Goal: Register for event/course

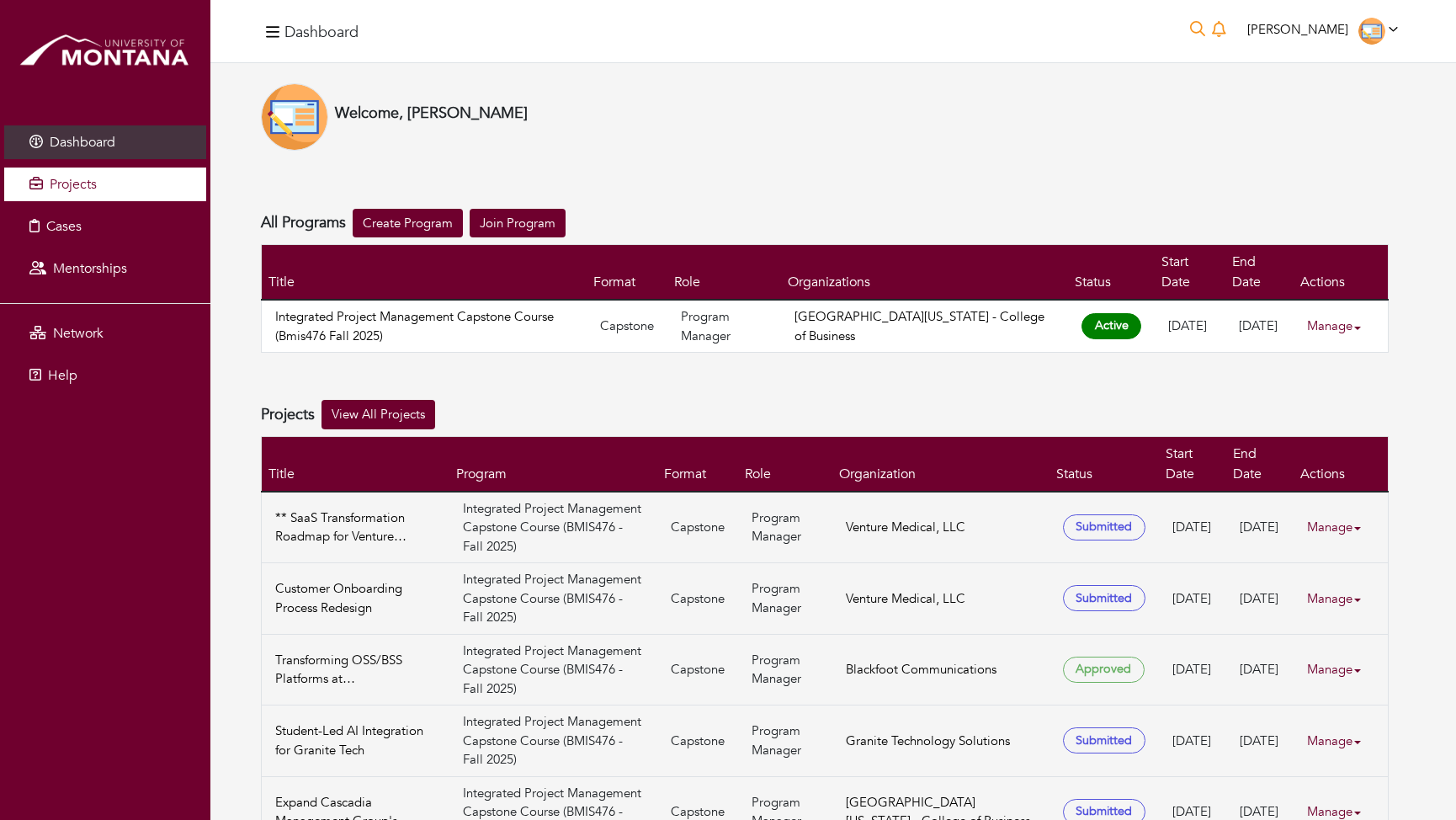
click at [68, 185] on span "Projects" at bounding box center [74, 184] width 47 height 19
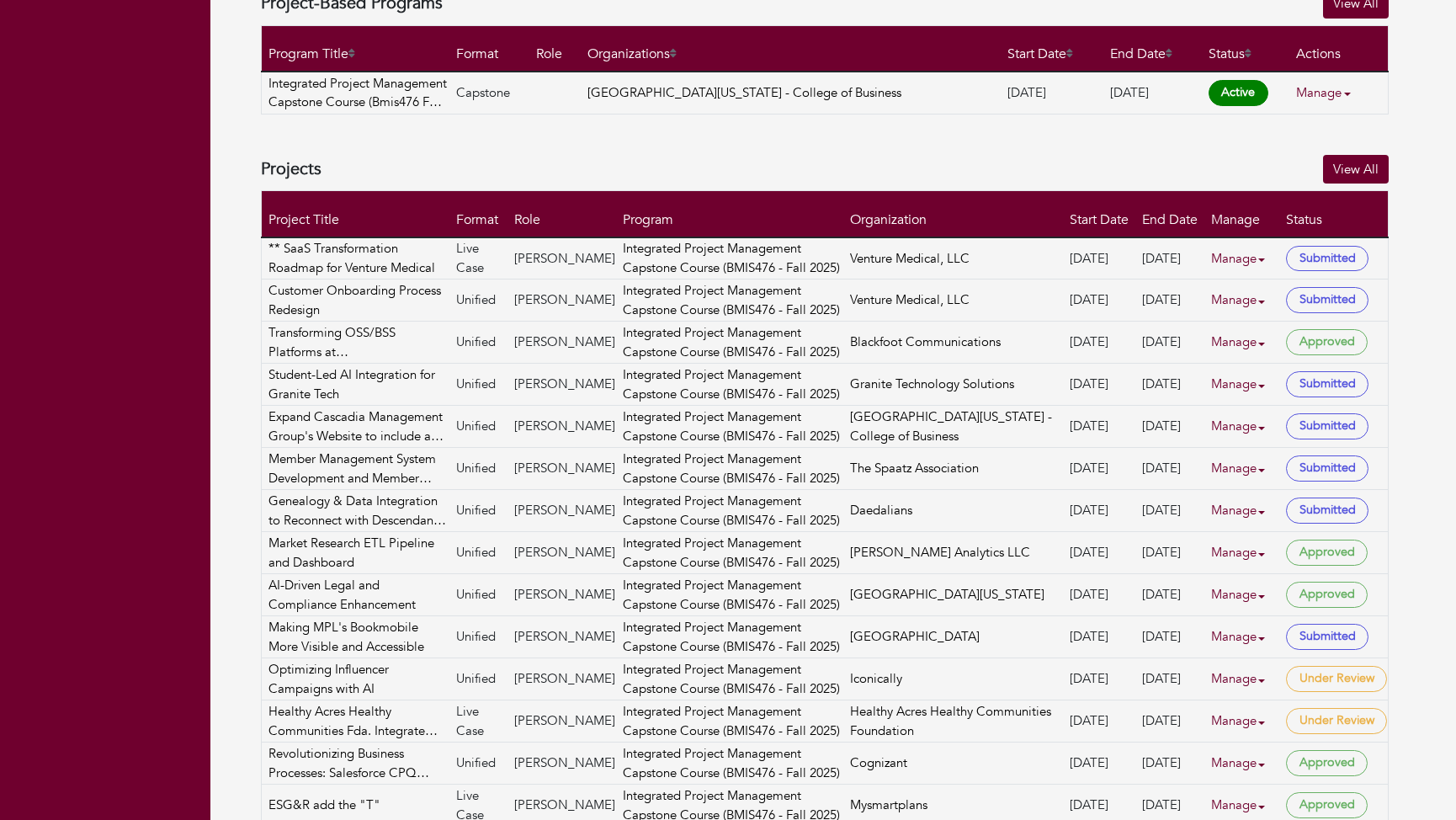
scroll to position [689, 0]
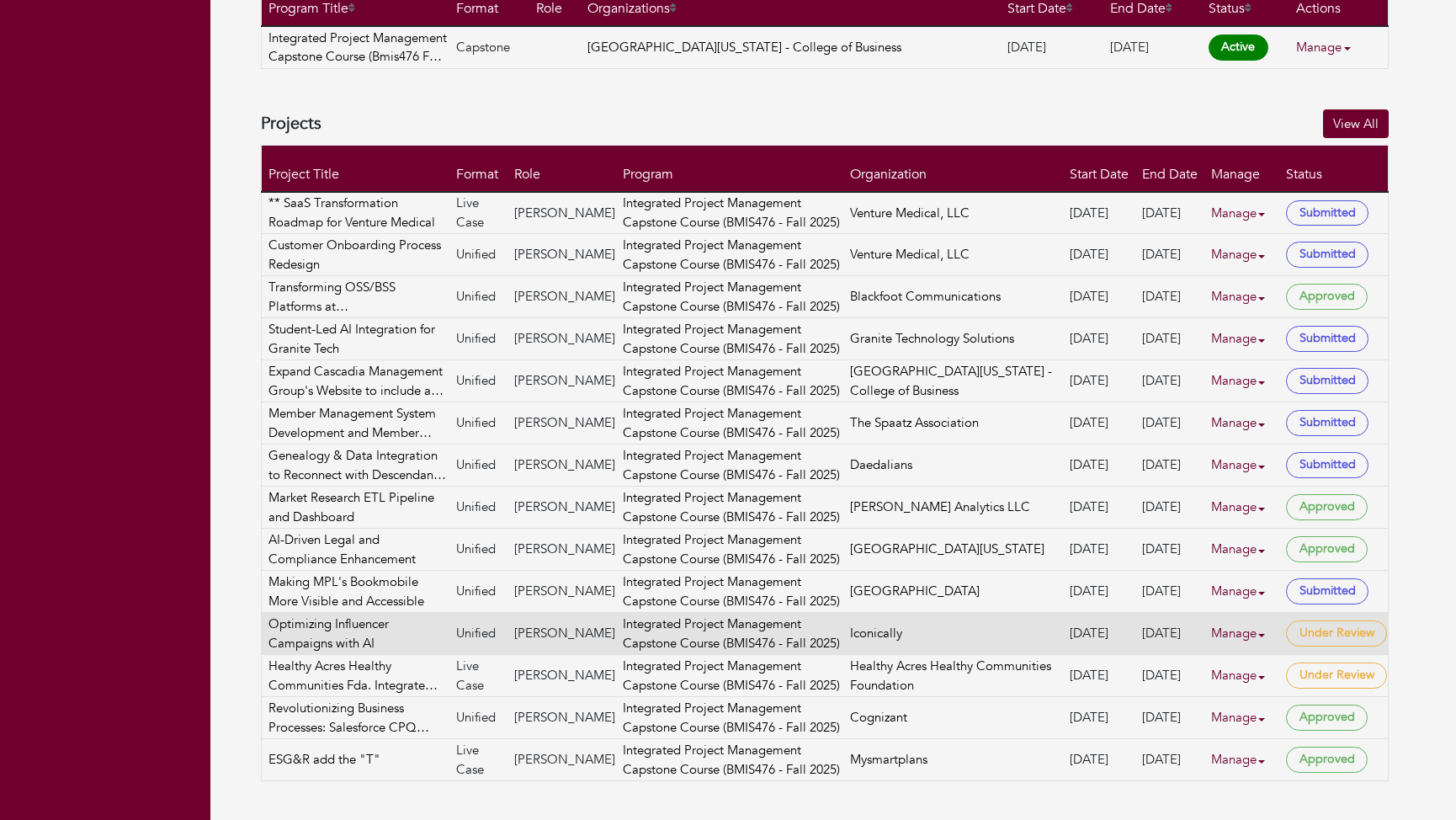
click at [1319, 633] on span "Under Review" at bounding box center [1336, 633] width 101 height 26
click at [1241, 633] on link "Manage" at bounding box center [1244, 633] width 67 height 33
click at [1253, 680] on link "View" at bounding box center [1273, 680] width 133 height 26
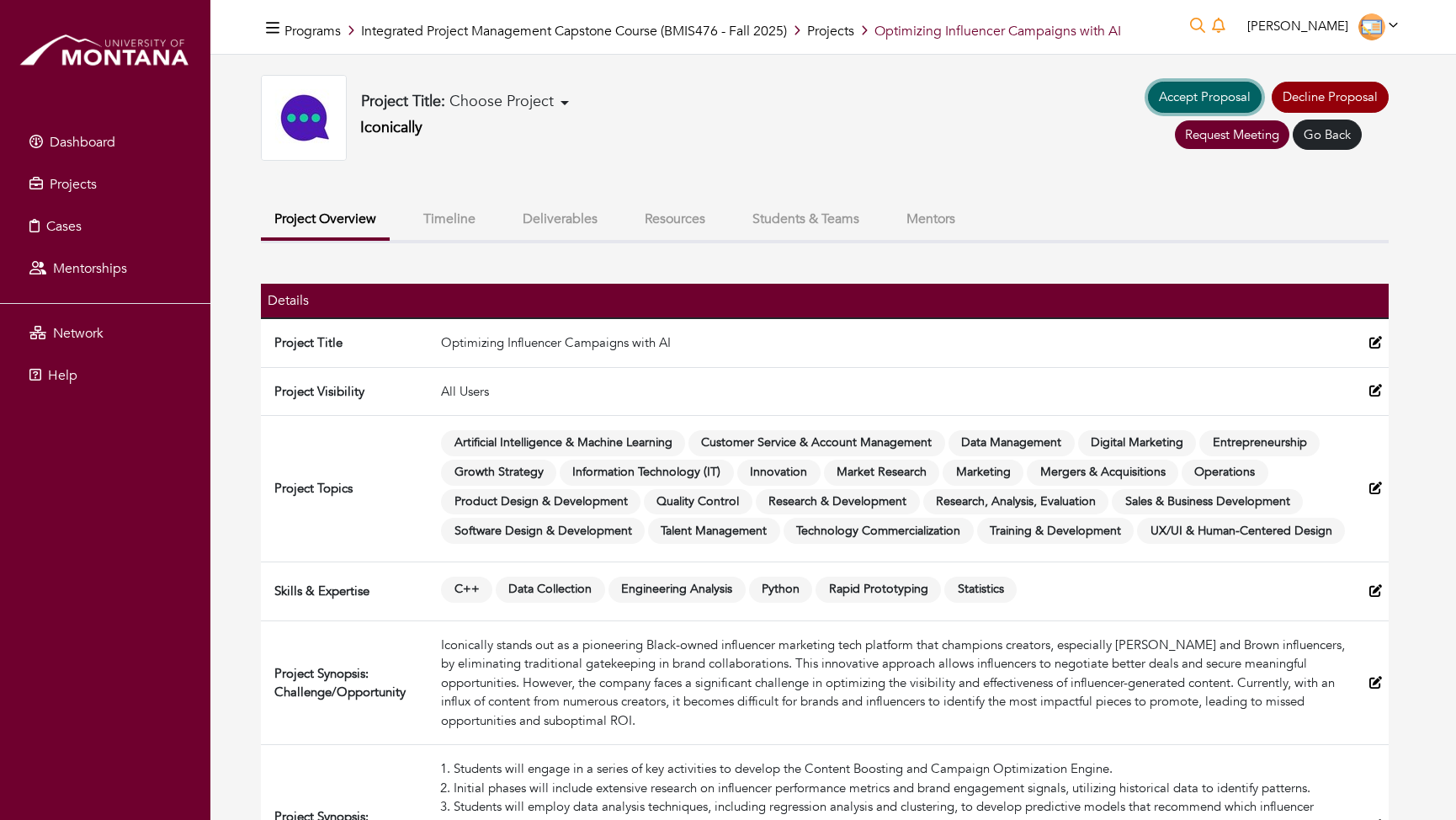
click at [1204, 93] on link "Accept Proposal" at bounding box center [1205, 97] width 114 height 31
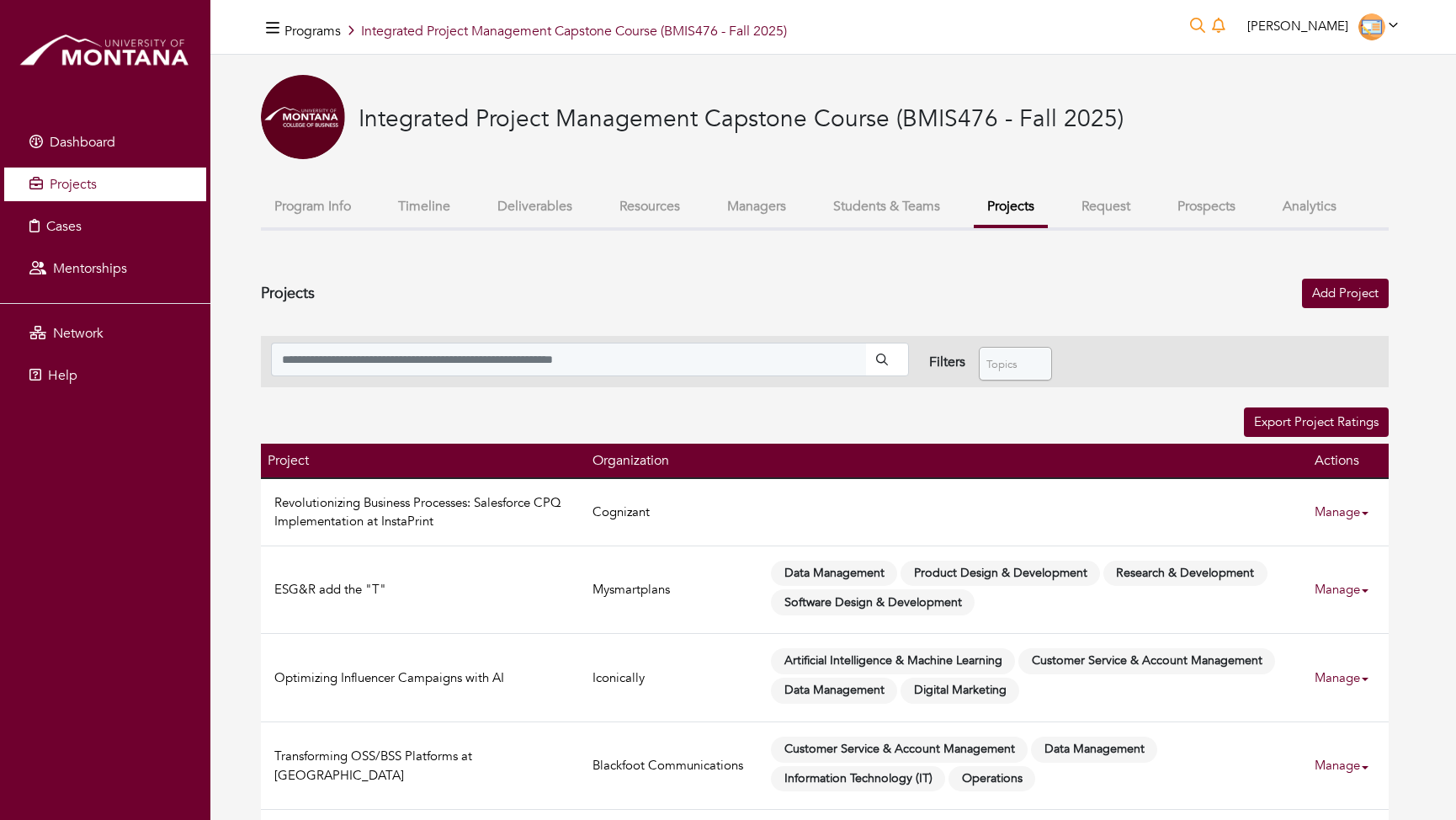
click at [99, 192] on link "Projects" at bounding box center [105, 184] width 202 height 34
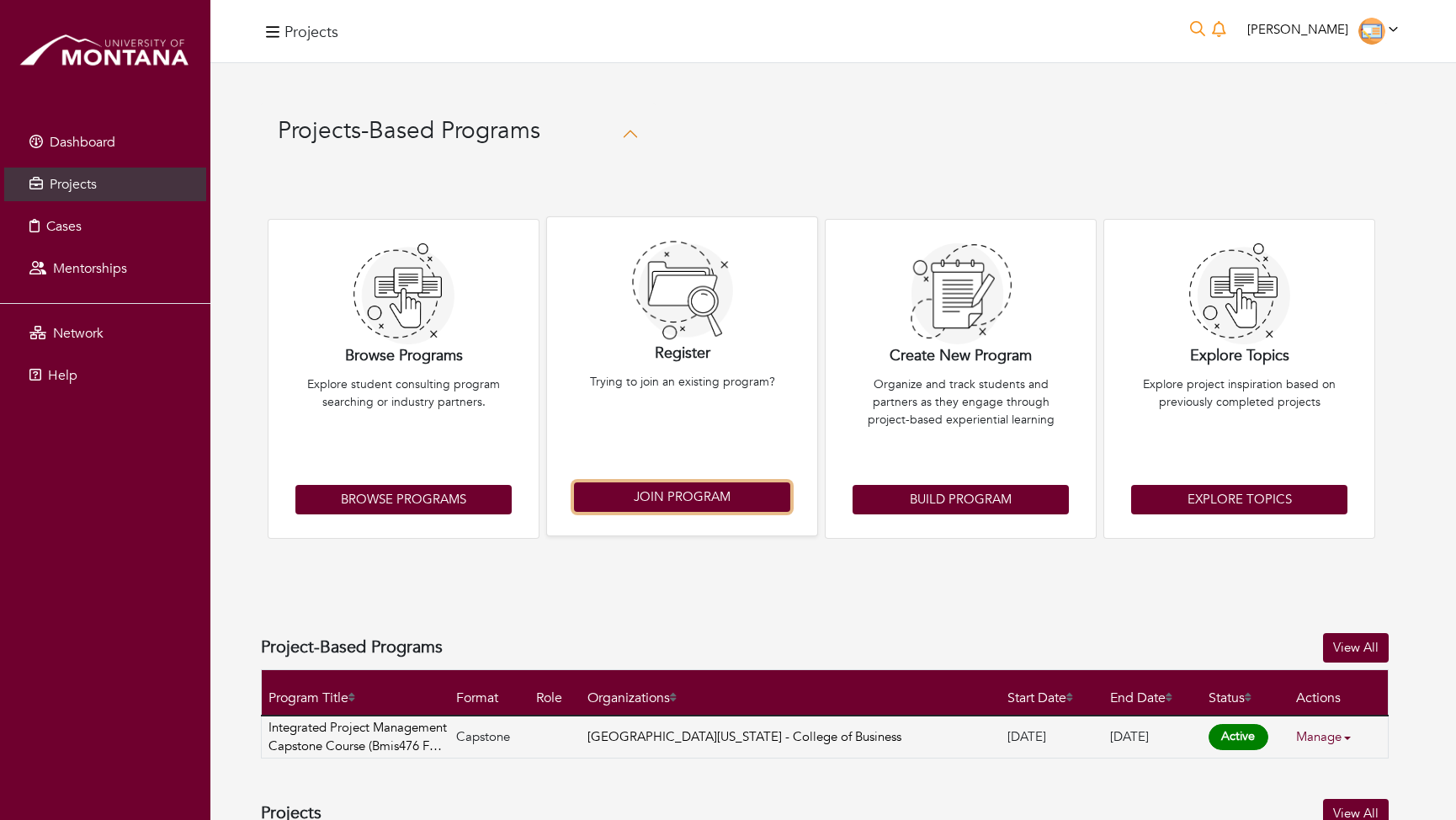
click at [686, 498] on link "Join Program" at bounding box center [682, 497] width 216 height 30
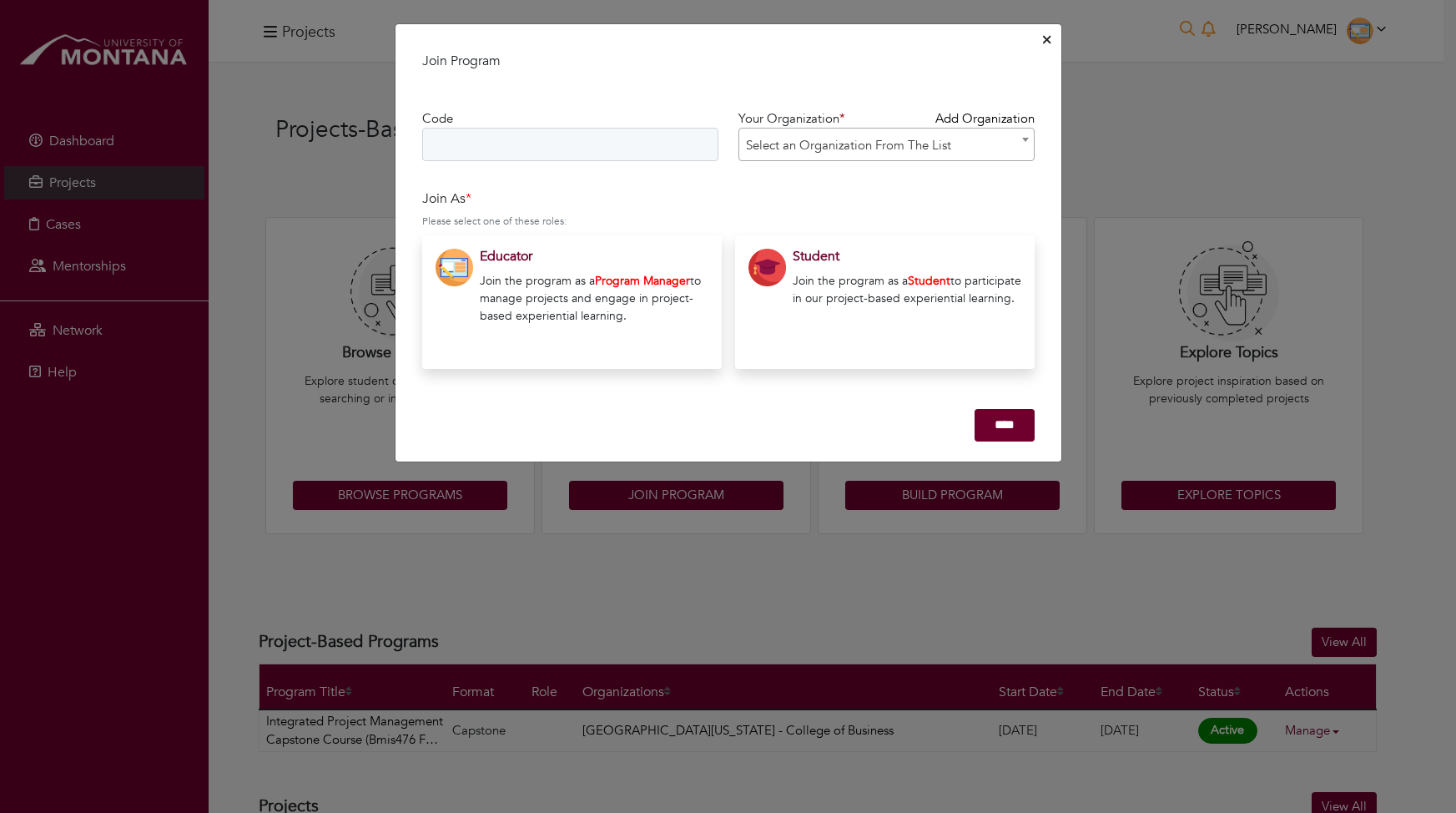
click at [866, 272] on p "Join the program as a Student to participate in our project-based experiential …" at bounding box center [907, 289] width 229 height 35
click at [680, 140] on input "text" at bounding box center [570, 145] width 296 height 34
click at [839, 149] on span "Select an Organization From The List" at bounding box center [886, 145] width 294 height 34
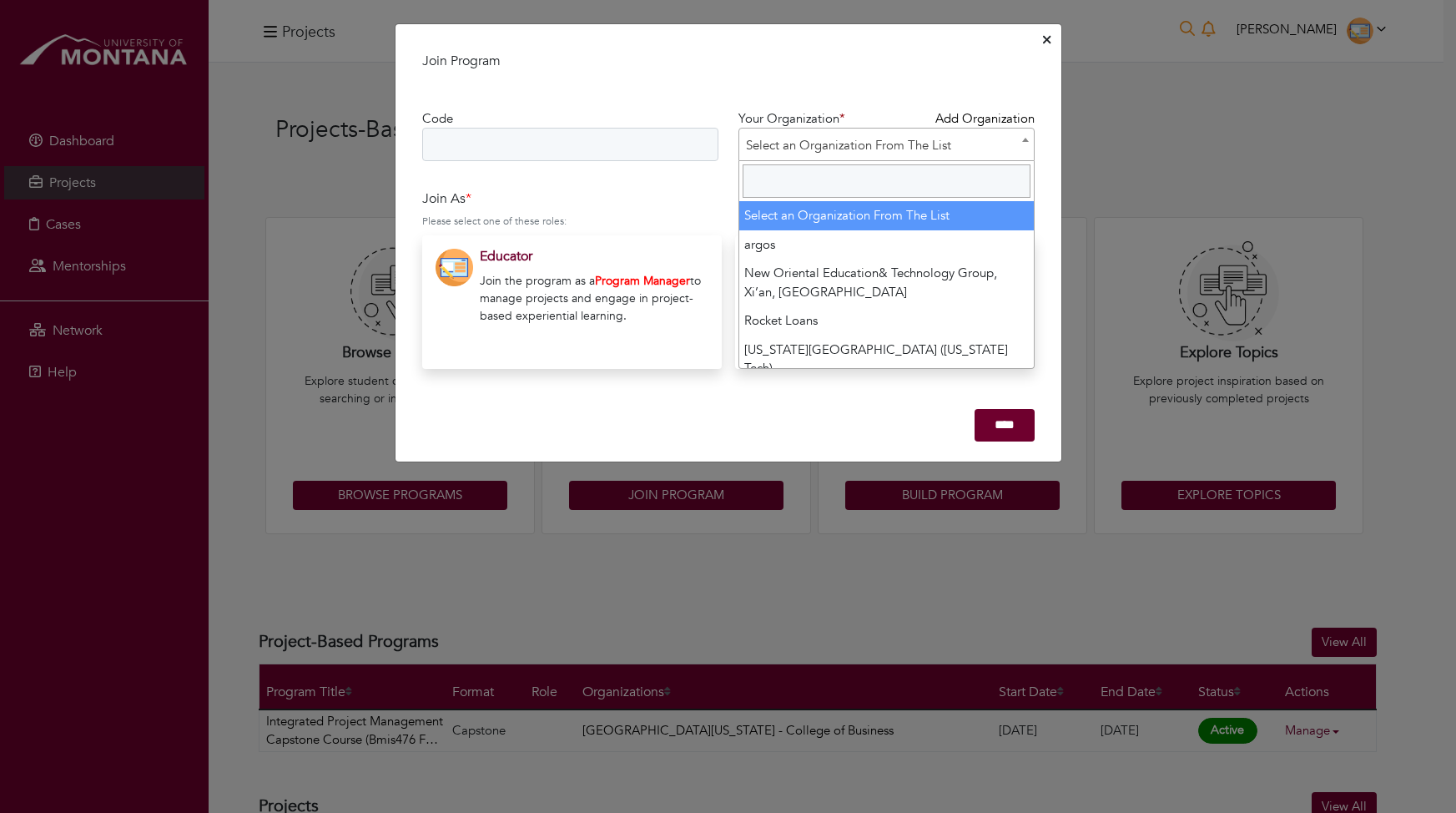
click at [825, 188] on input "Search" at bounding box center [886, 181] width 288 height 34
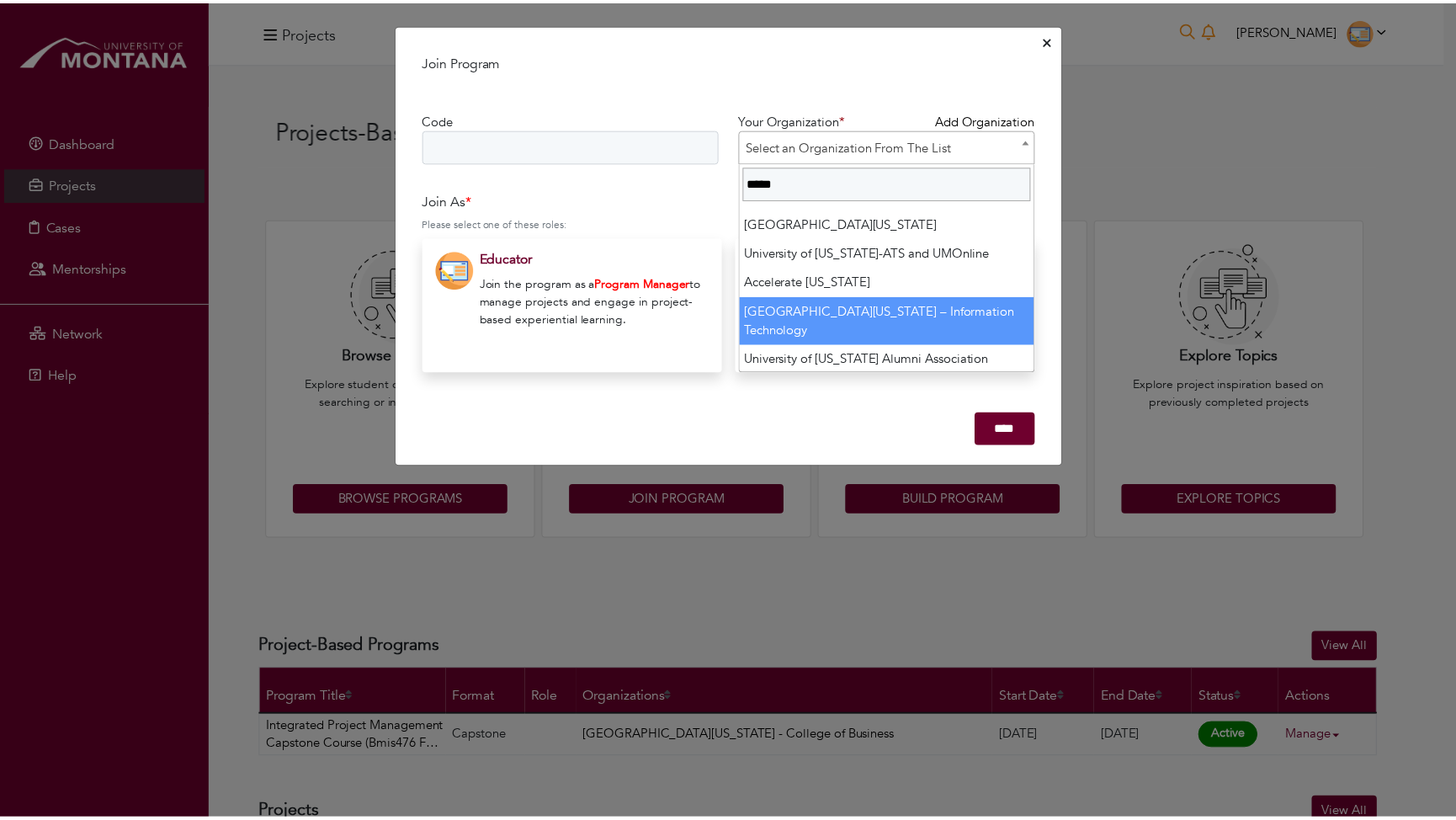
scroll to position [64, 0]
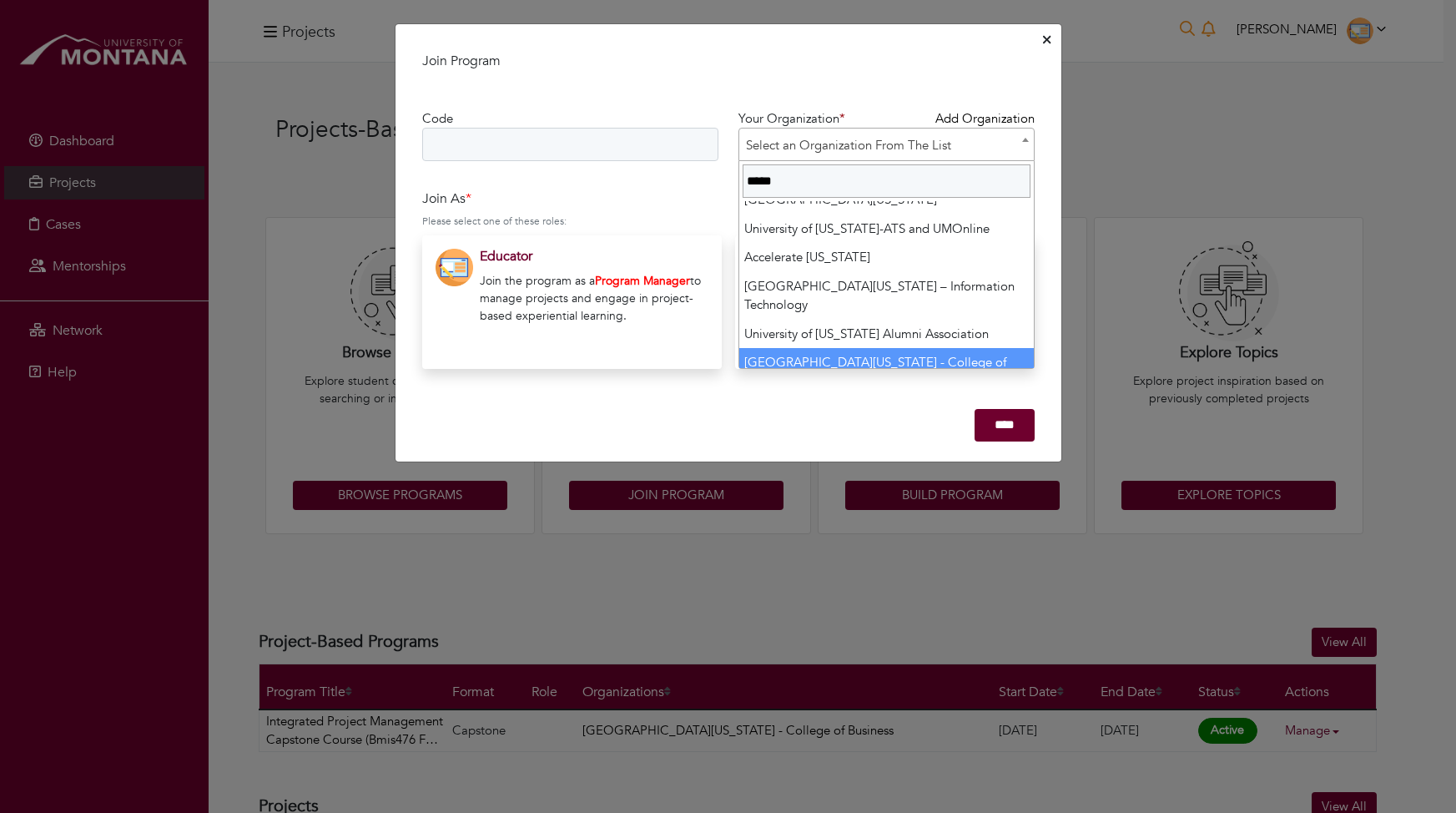
type input "*****"
select select "****"
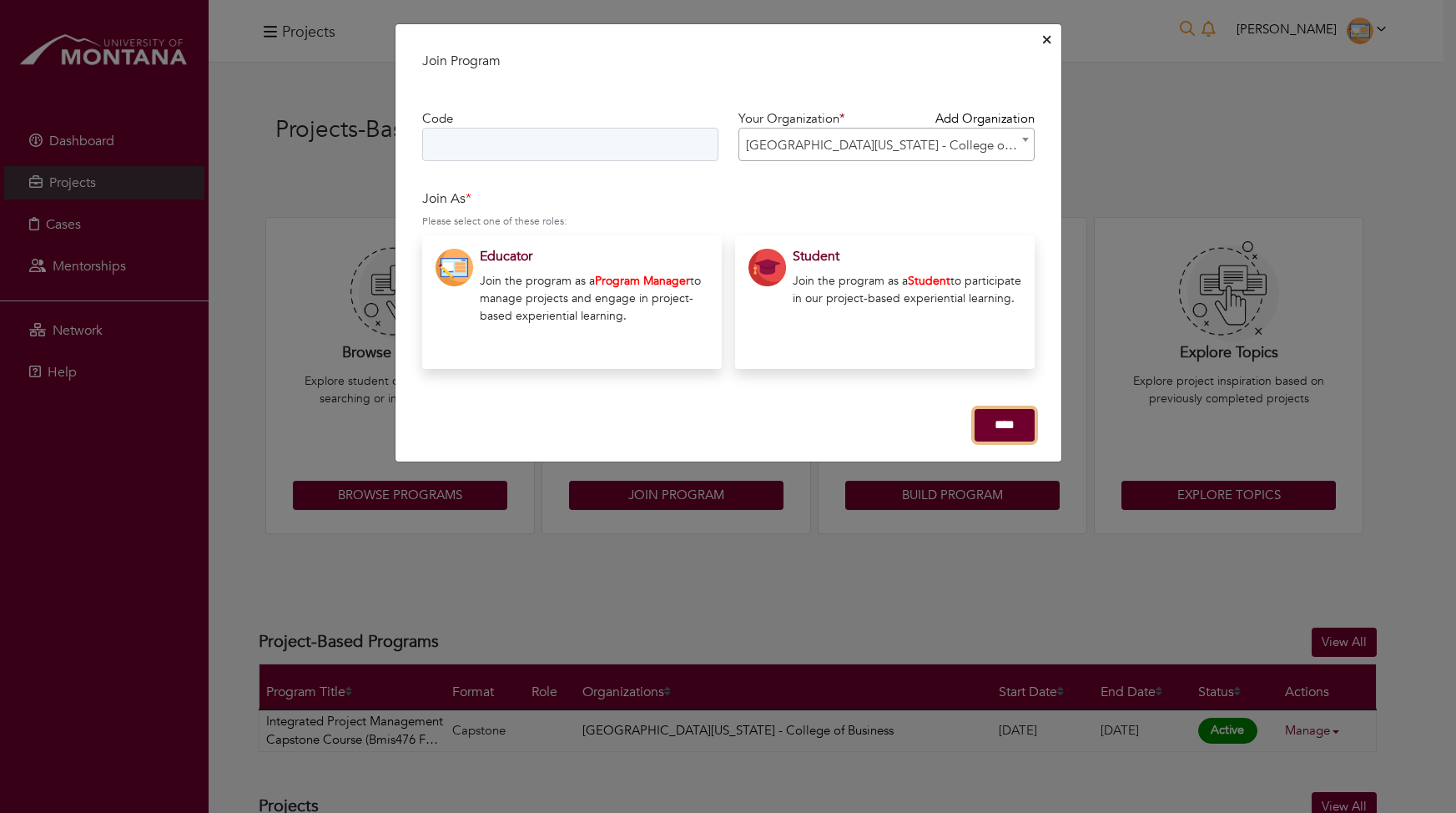
click at [990, 420] on input "****" at bounding box center [1004, 425] width 60 height 33
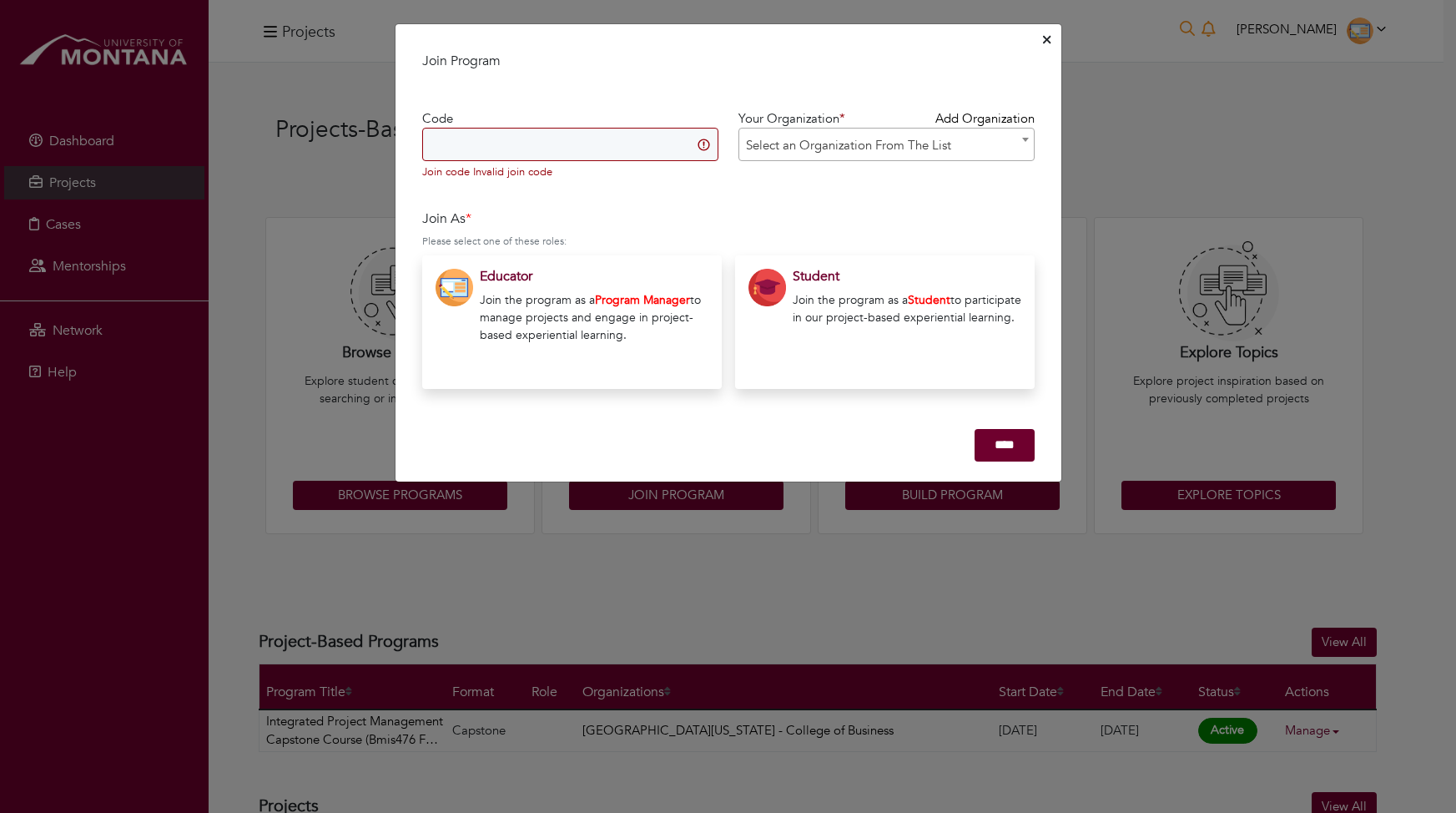
click at [1047, 38] on icon "Close" at bounding box center [1046, 40] width 8 height 13
